Goal: Task Accomplishment & Management: Manage account settings

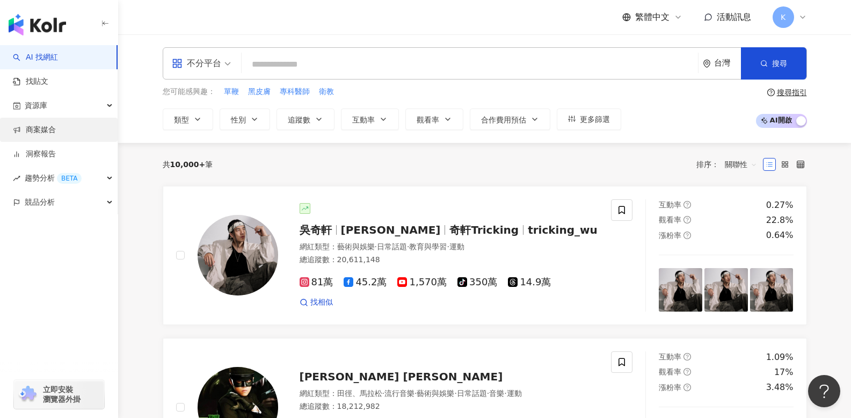
click at [55, 135] on link "商案媒合" at bounding box center [34, 130] width 43 height 11
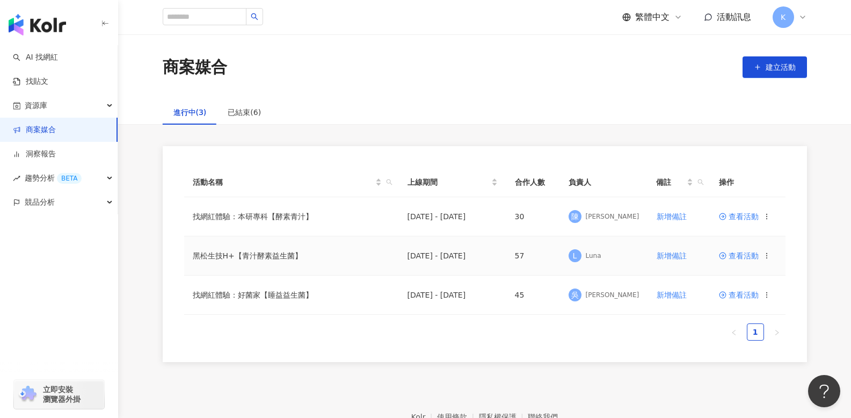
click at [737, 262] on td "查看活動" at bounding box center [747, 255] width 75 height 39
click at [738, 255] on span "查看活動" at bounding box center [739, 256] width 40 height 8
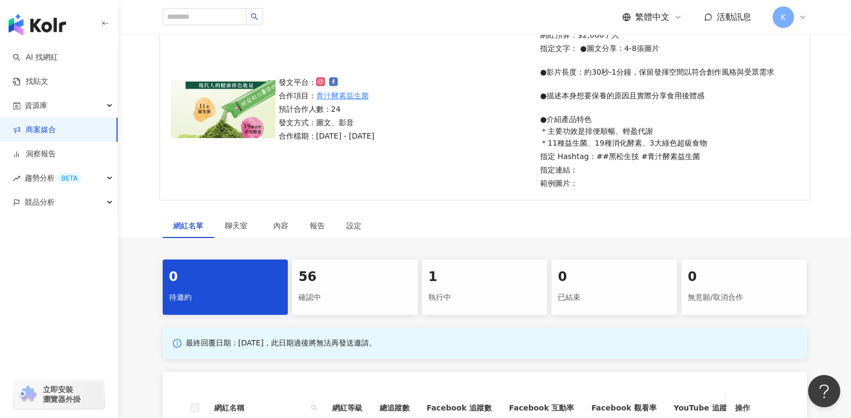
scroll to position [110, 0]
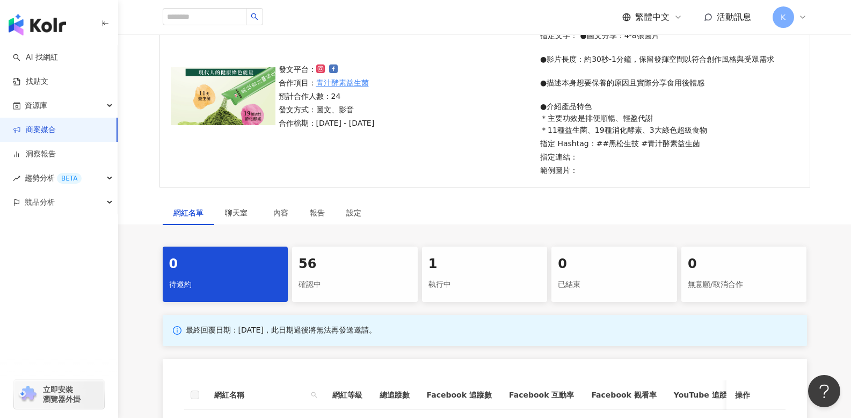
click at [337, 256] on div "56" at bounding box center [355, 264] width 113 height 18
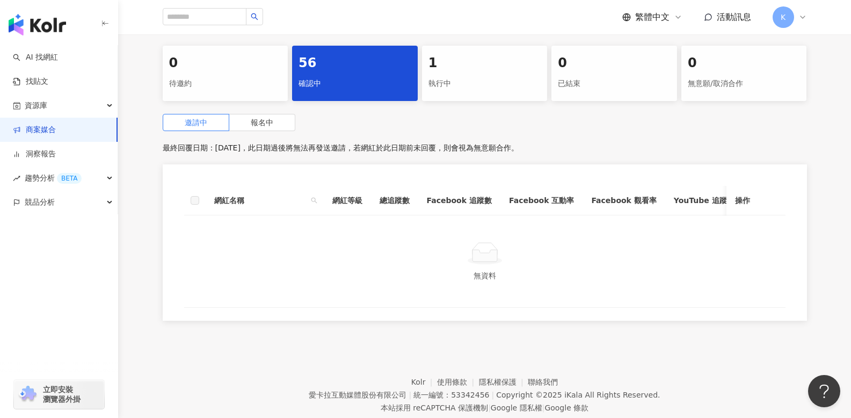
scroll to position [347, 0]
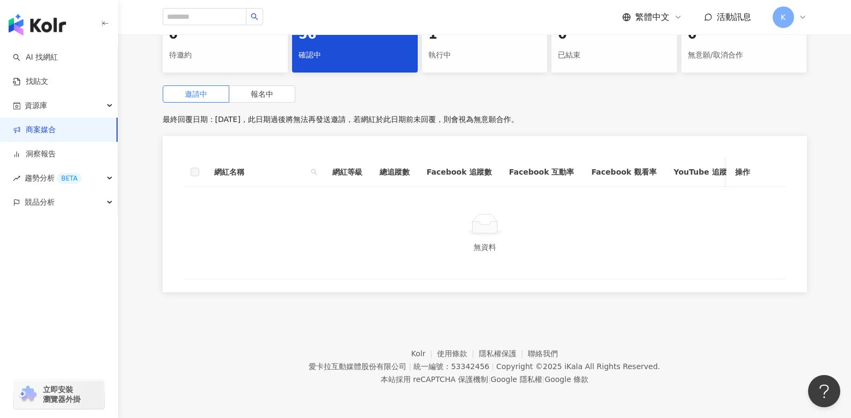
click at [272, 74] on div "0 待邀約 56 確認中 1 執行中 0 已結束 0 無意願/取消合作 邀請中 報名中 最終回覆日期：2025/12/31，此日期過後將無法再發送邀請，若網紅…" at bounding box center [484, 157] width 687 height 281
click at [267, 97] on div "邀請中 報名中 最終回覆日期：2025/12/31，此日期過後將無法再發送邀請，若網紅於此日期前未回覆，則會視為無意願合作。 網紅名稱 網紅等級 總追蹤數 F…" at bounding box center [485, 191] width 644 height 213
click at [267, 90] on span "報名中" at bounding box center [262, 94] width 23 height 9
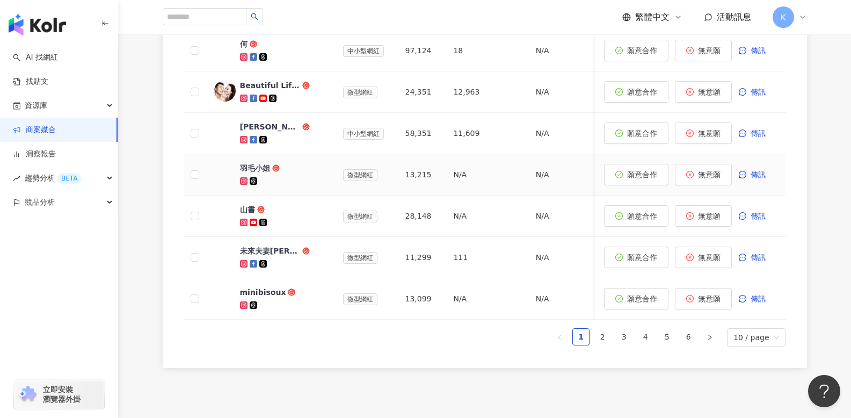
scroll to position [621, 0]
click at [598, 344] on link "2" at bounding box center [602, 336] width 16 height 16
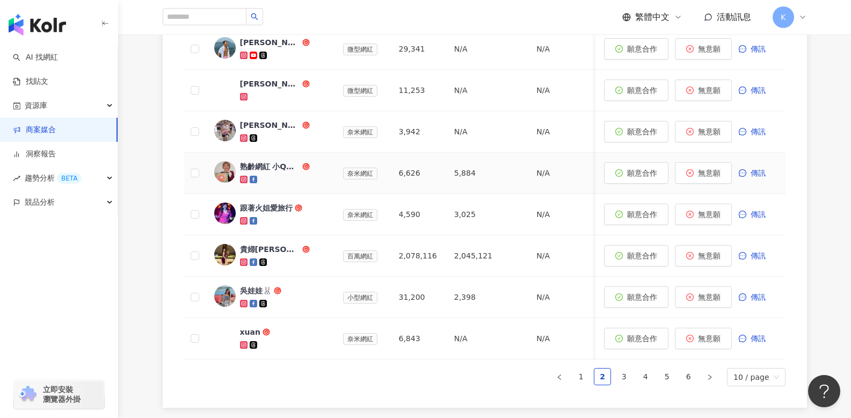
scroll to position [581, 0]
click at [628, 380] on link "3" at bounding box center [624, 376] width 16 height 16
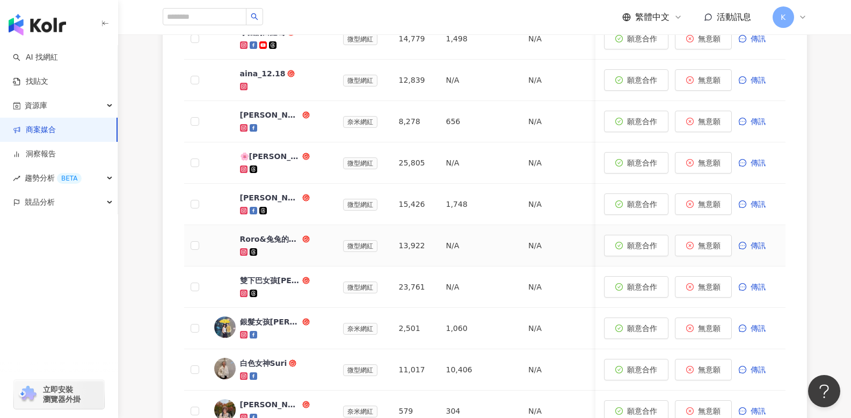
scroll to position [578, 0]
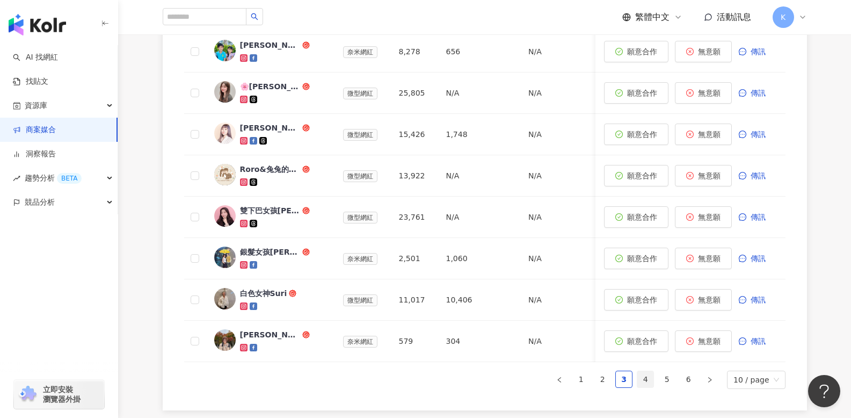
click at [645, 382] on link "4" at bounding box center [645, 379] width 16 height 16
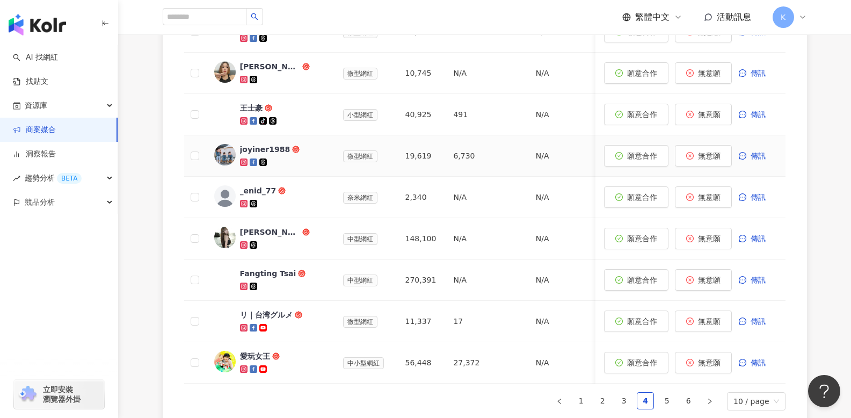
scroll to position [558, 0]
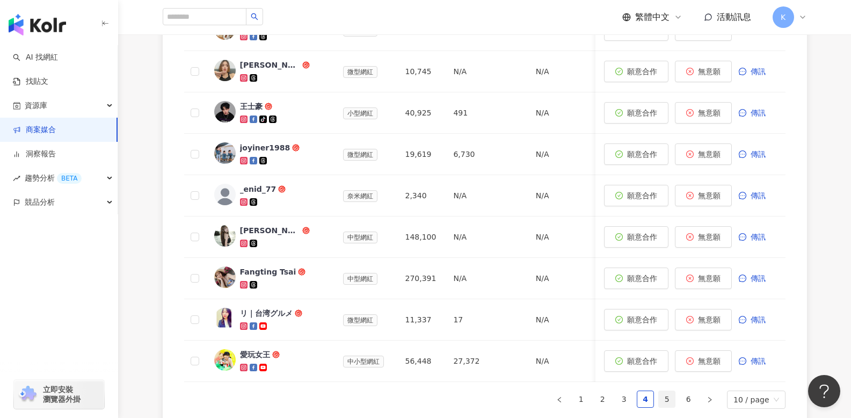
click at [673, 402] on link "5" at bounding box center [667, 399] width 16 height 16
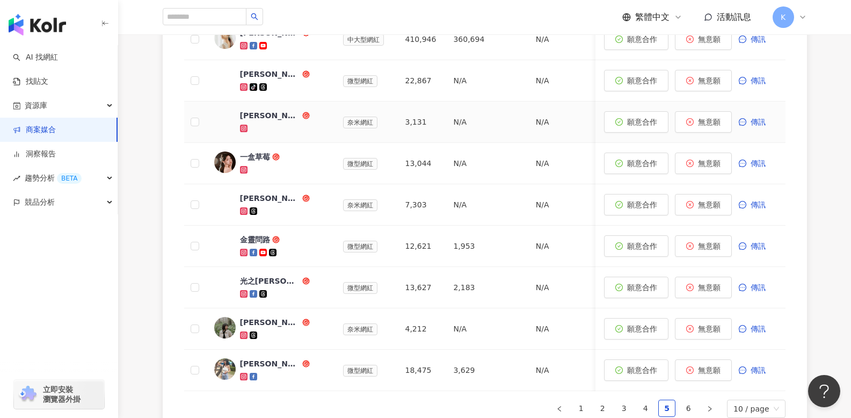
scroll to position [569, 0]
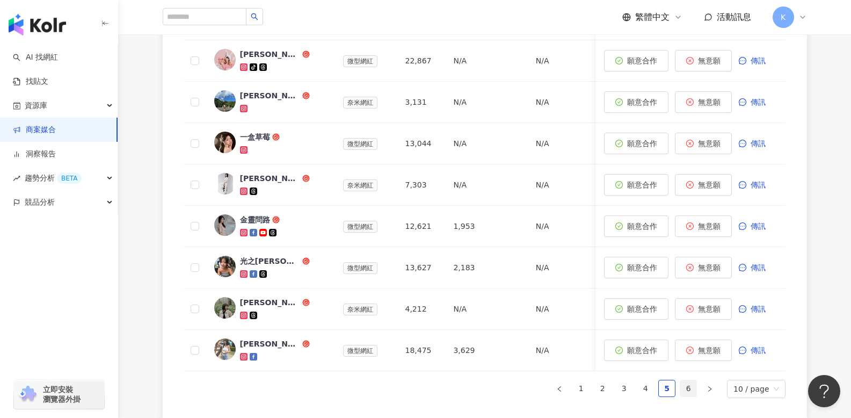
click at [688, 396] on link "6" at bounding box center [688, 388] width 16 height 16
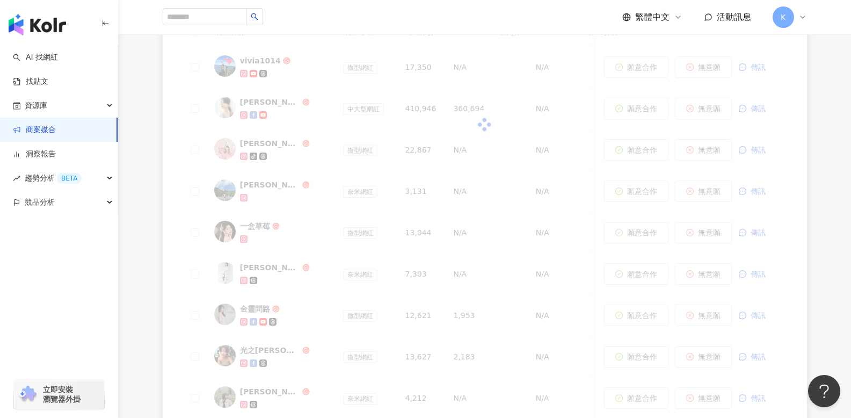
scroll to position [467, 0]
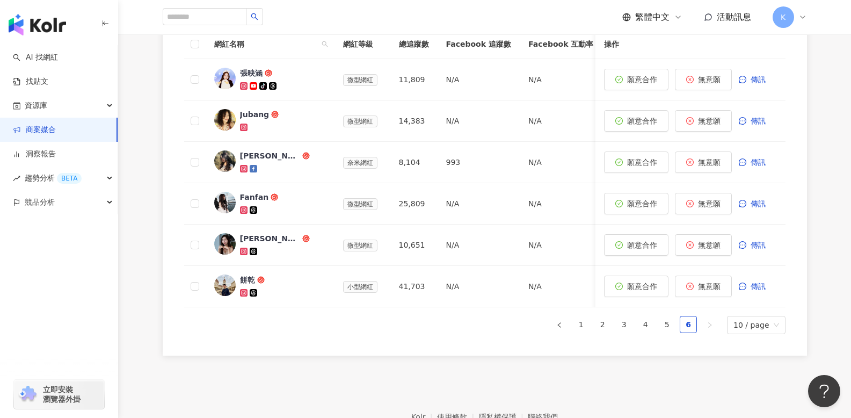
click at [752, 319] on div "網紅名稱 網紅等級 總追蹤數 Facebook 追蹤數 Facebook 互動率 Facebook 觀看率 YouTube 追蹤數 YouTube 互動率 Y…" at bounding box center [484, 182] width 601 height 304
click at [752, 328] on span "10 / page" at bounding box center [755, 324] width 45 height 17
click at [748, 308] on div "100 / page" at bounding box center [756, 302] width 40 height 12
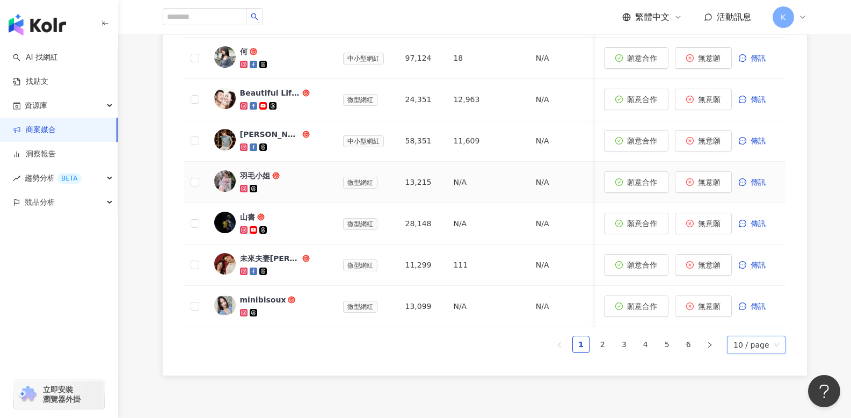
scroll to position [613, 0]
click at [777, 353] on span "10 / page" at bounding box center [755, 344] width 45 height 17
click at [754, 381] on div "邀請中 報名中 最終回覆日期：2025/12/31，此日期後將會關閉活動報名，若於此日期前未回覆報名的網紅，則會視為無意願合作。 網紅名稱 網紅等級 總追蹤數…" at bounding box center [485, 97] width 644 height 570
click at [765, 353] on span "10 / page" at bounding box center [755, 344] width 45 height 17
click at [755, 328] on div "100 / page" at bounding box center [756, 322] width 40 height 12
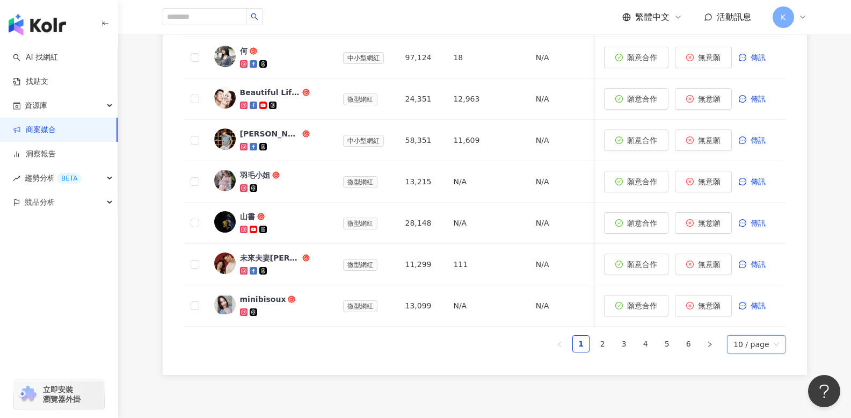
scroll to position [612, 0]
click at [840, 322] on div "0 待邀約 56 確認中 1 執行中 0 已結束 0 無意願/取消合作 邀請中 報名中 最終回覆日期：2025/12/31，此日期後將會關閉活動報名，若於此日…" at bounding box center [484, 63] width 733 height 638
click at [782, 354] on div "10 / page" at bounding box center [756, 345] width 58 height 18
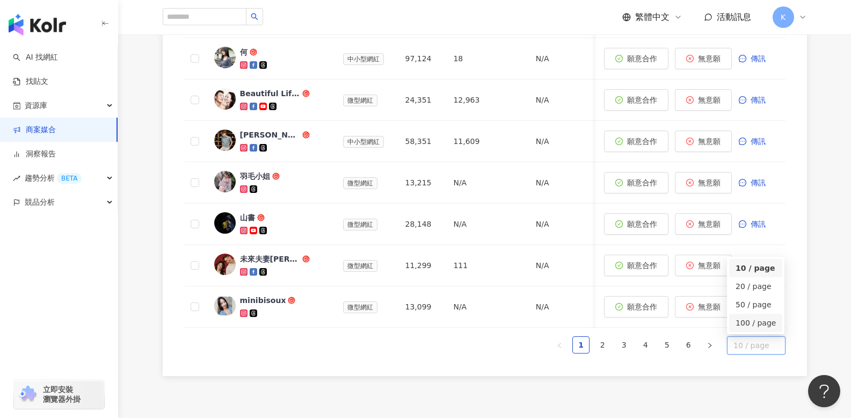
click at [745, 329] on div "100 / page" at bounding box center [756, 323] width 40 height 12
drag, startPoint x: 359, startPoint y: 374, endPoint x: 325, endPoint y: 317, distance: 65.7
click at [359, 374] on div "網紅名稱 網紅等級 總追蹤數 Facebook 追蹤數 Facebook 互動率 Facebook 觀看率 YouTube 追蹤數 YouTube 互動率 Y…" at bounding box center [485, 119] width 644 height 513
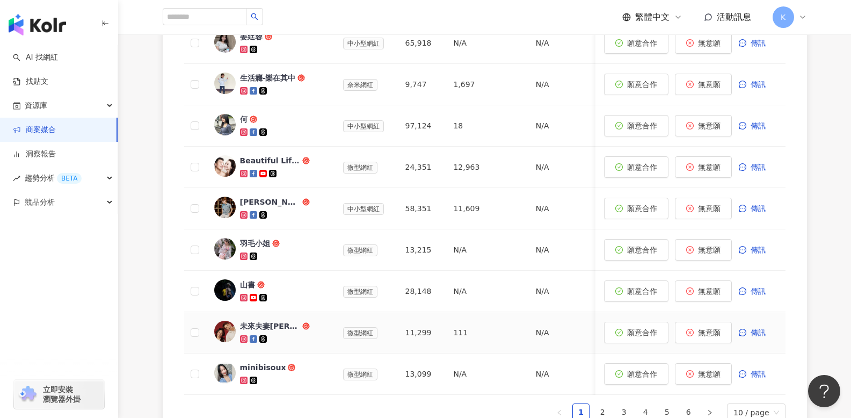
scroll to position [575, 0]
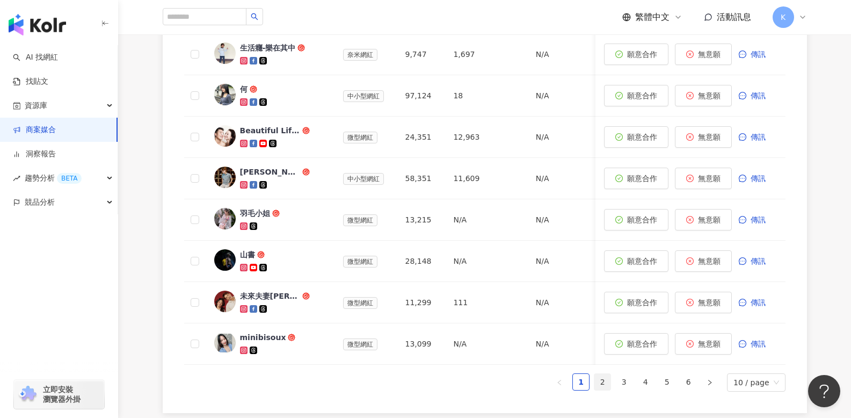
drag, startPoint x: 613, startPoint y: 394, endPoint x: 603, endPoint y: 391, distance: 10.4
click at [609, 390] on li "2" at bounding box center [602, 381] width 17 height 17
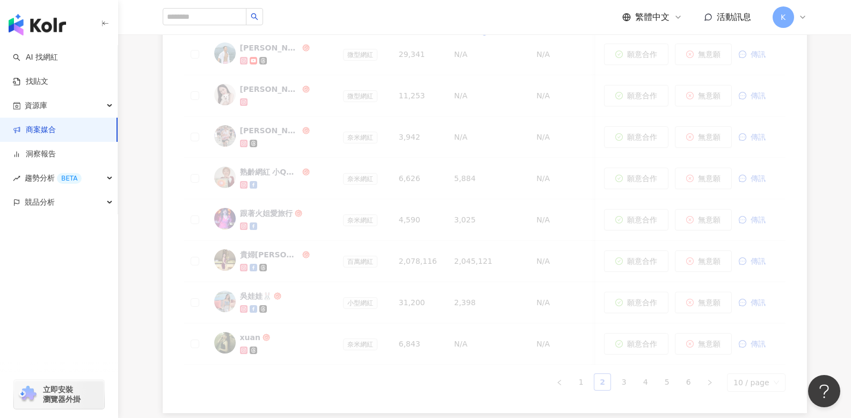
click at [603, 391] on div "網紅名稱 網紅等級 總追蹤數 Facebook 追蹤數 Facebook 互動率 Facebook 觀看率 YouTube 追蹤數 YouTube 互動率 Y…" at bounding box center [484, 157] width 601 height 470
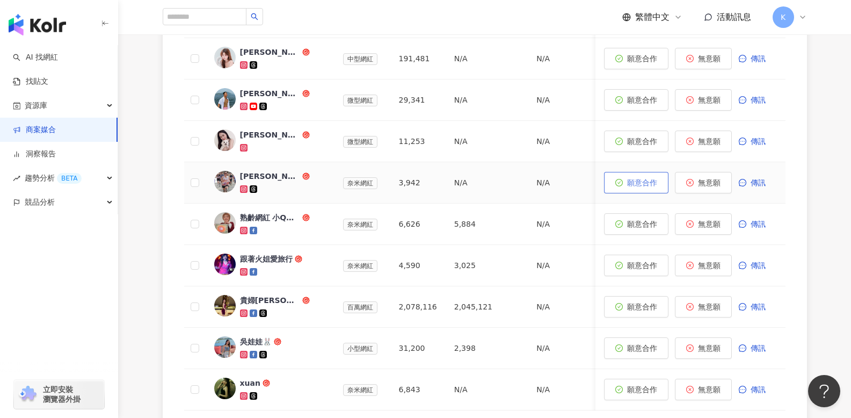
click at [647, 184] on span "願意合作" at bounding box center [642, 182] width 30 height 9
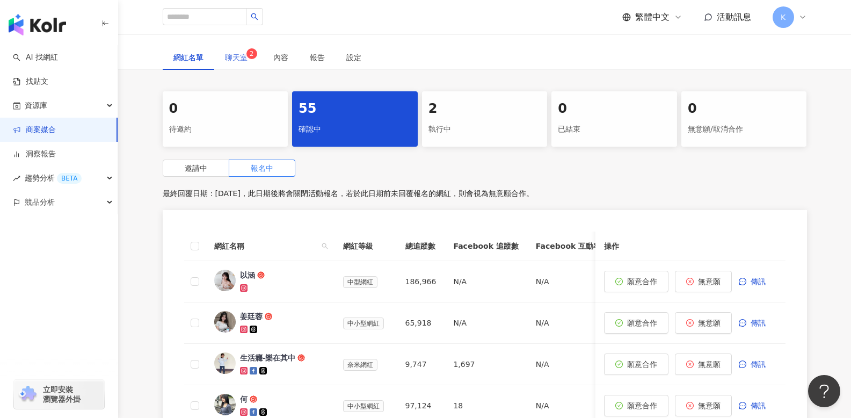
scroll to position [267, 0]
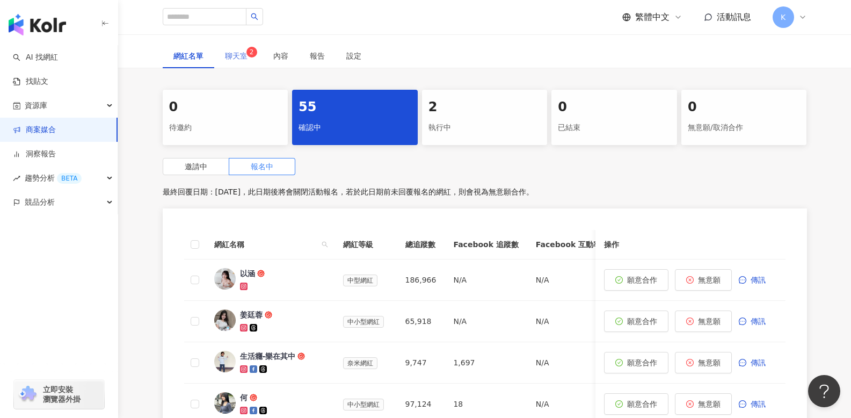
drag, startPoint x: 237, startPoint y: 43, endPoint x: 236, endPoint y: 52, distance: 8.7
click at [237, 43] on div "聊天室 2" at bounding box center [238, 55] width 48 height 25
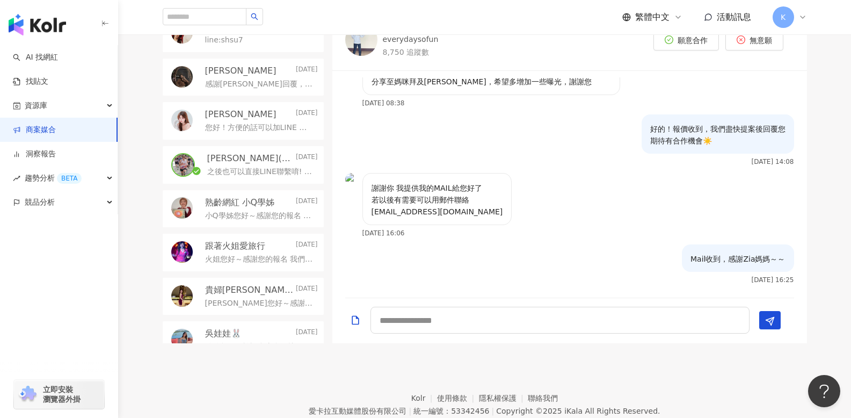
scroll to position [123, 0]
click at [271, 162] on p "陳星彤 (Shing/阿計)" at bounding box center [250, 157] width 86 height 12
